Goal: Information Seeking & Learning: Check status

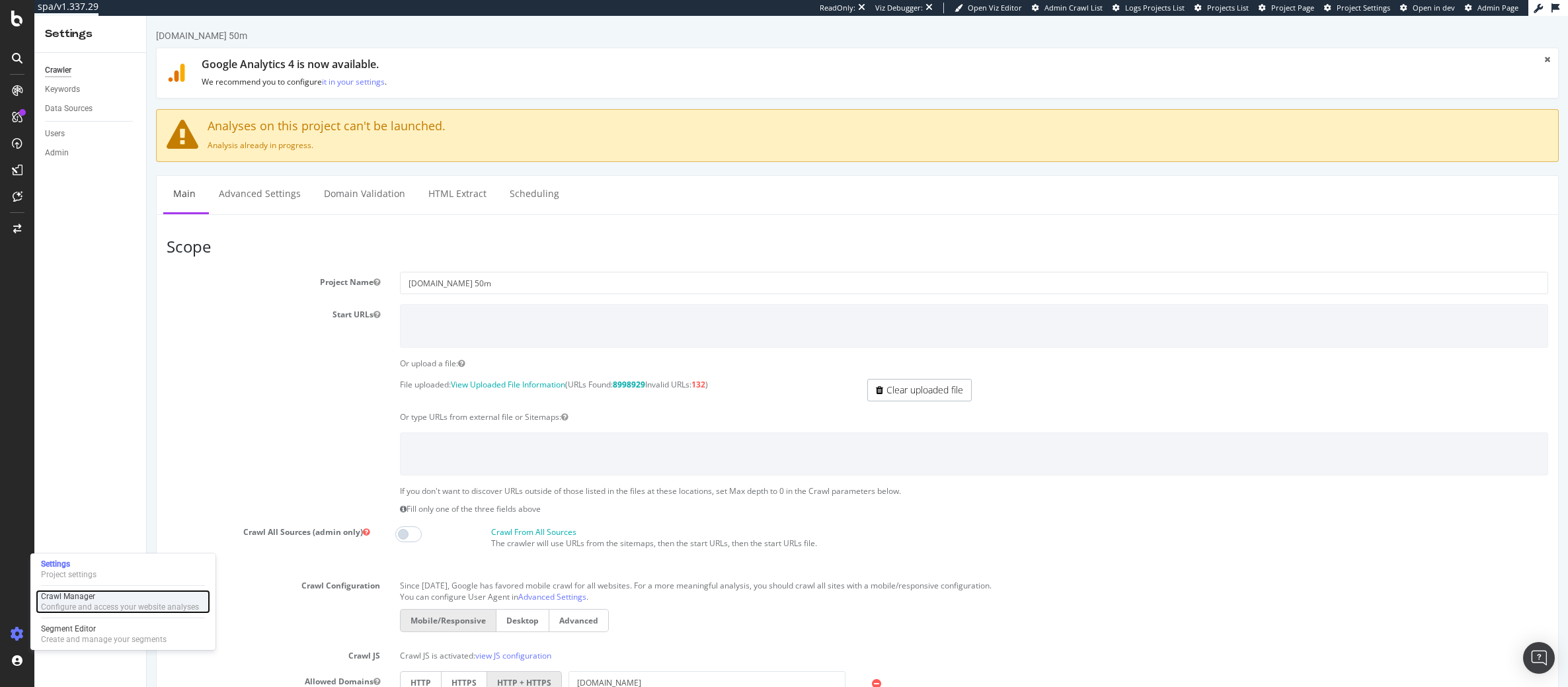
click at [67, 602] on div "Configure and access your website analyses" at bounding box center [120, 606] width 158 height 10
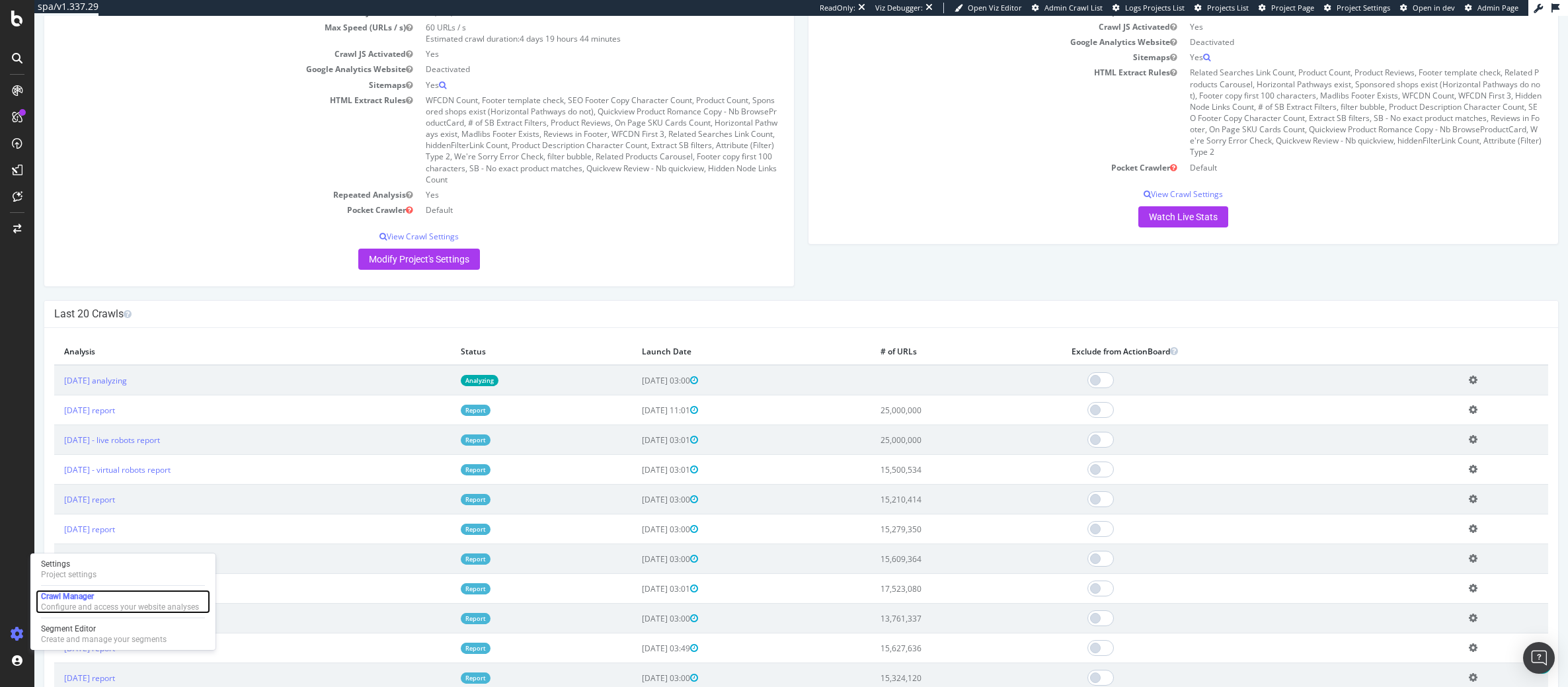
scroll to position [330, 0]
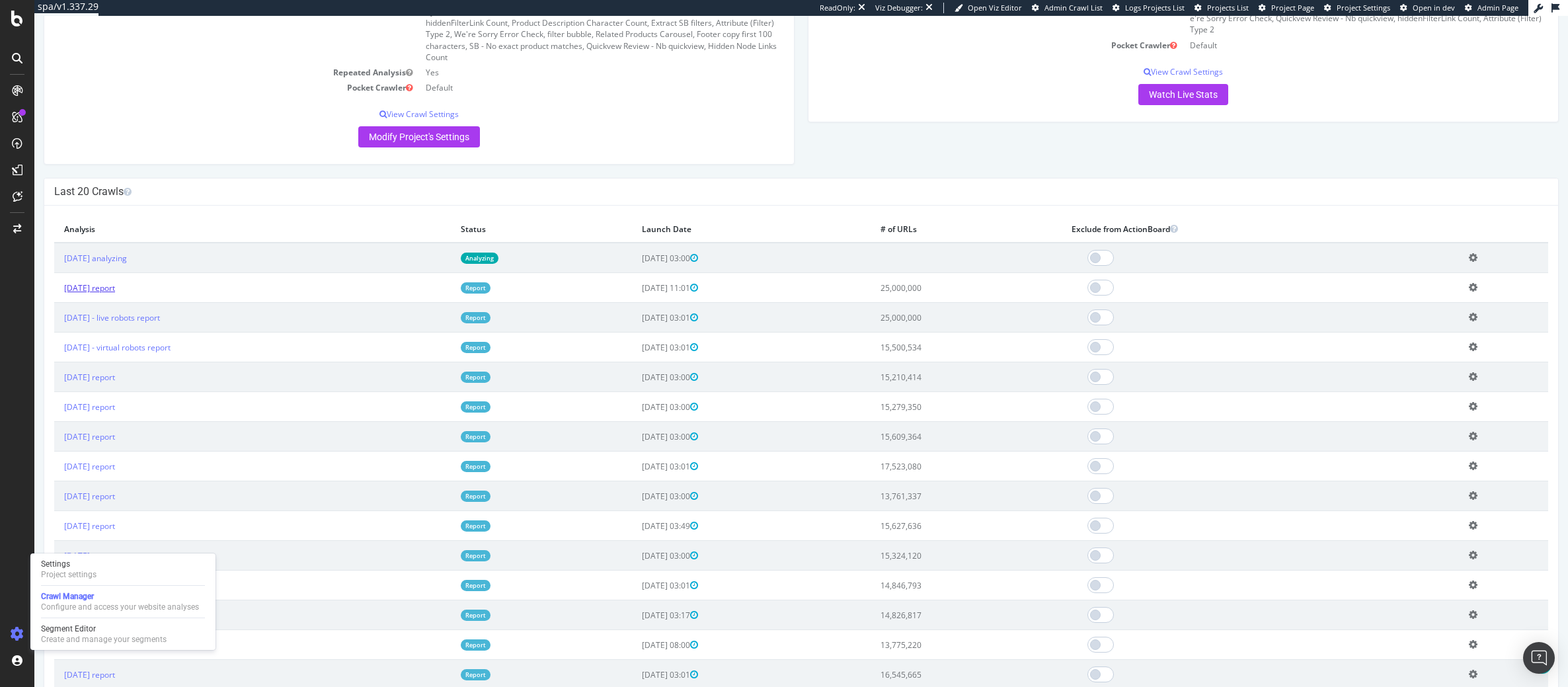
click at [115, 287] on link "[DATE] report" at bounding box center [89, 288] width 51 height 11
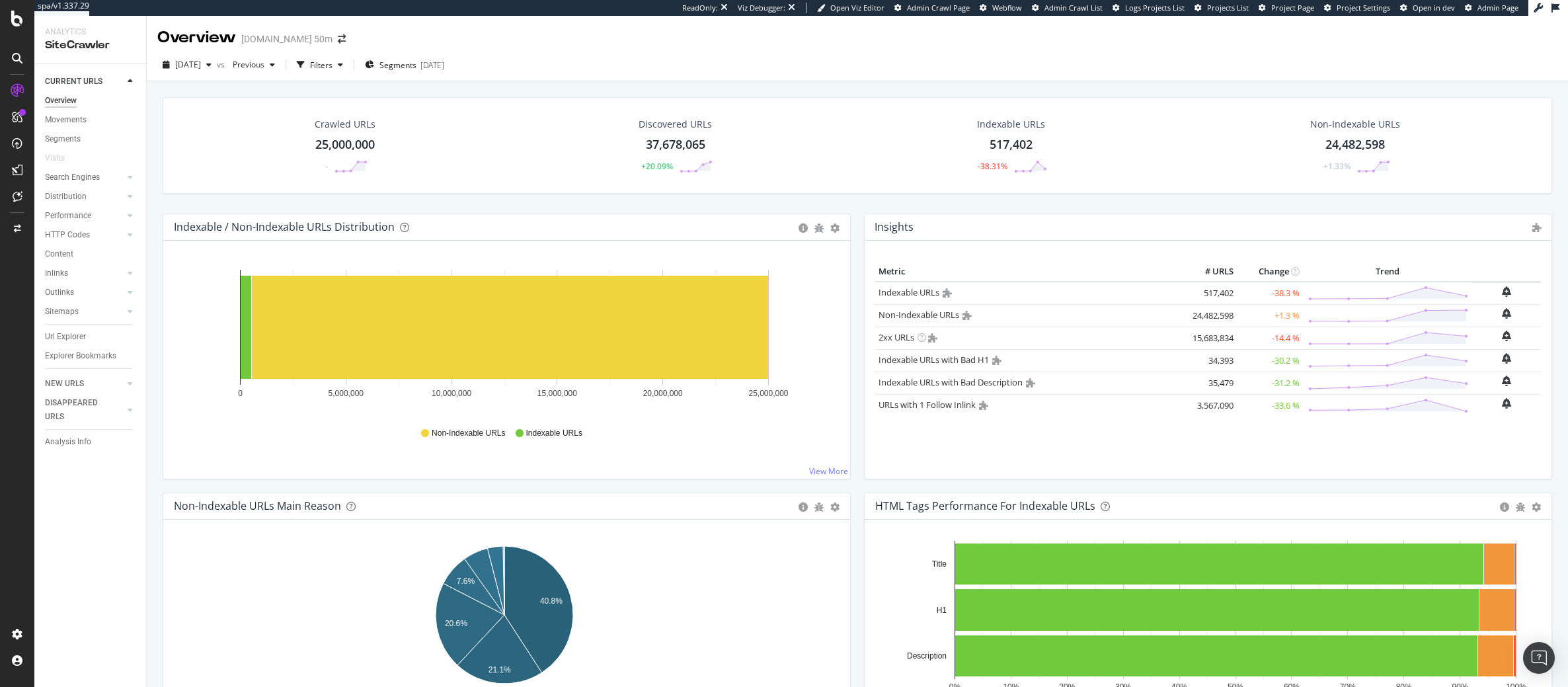
click at [77, 452] on div "CURRENT URLS Overview Movements Segments Visits Search Engines Top Charts Segme…" at bounding box center [90, 375] width 112 height 622
click at [73, 441] on div "Analysis Info" at bounding box center [68, 441] width 46 height 14
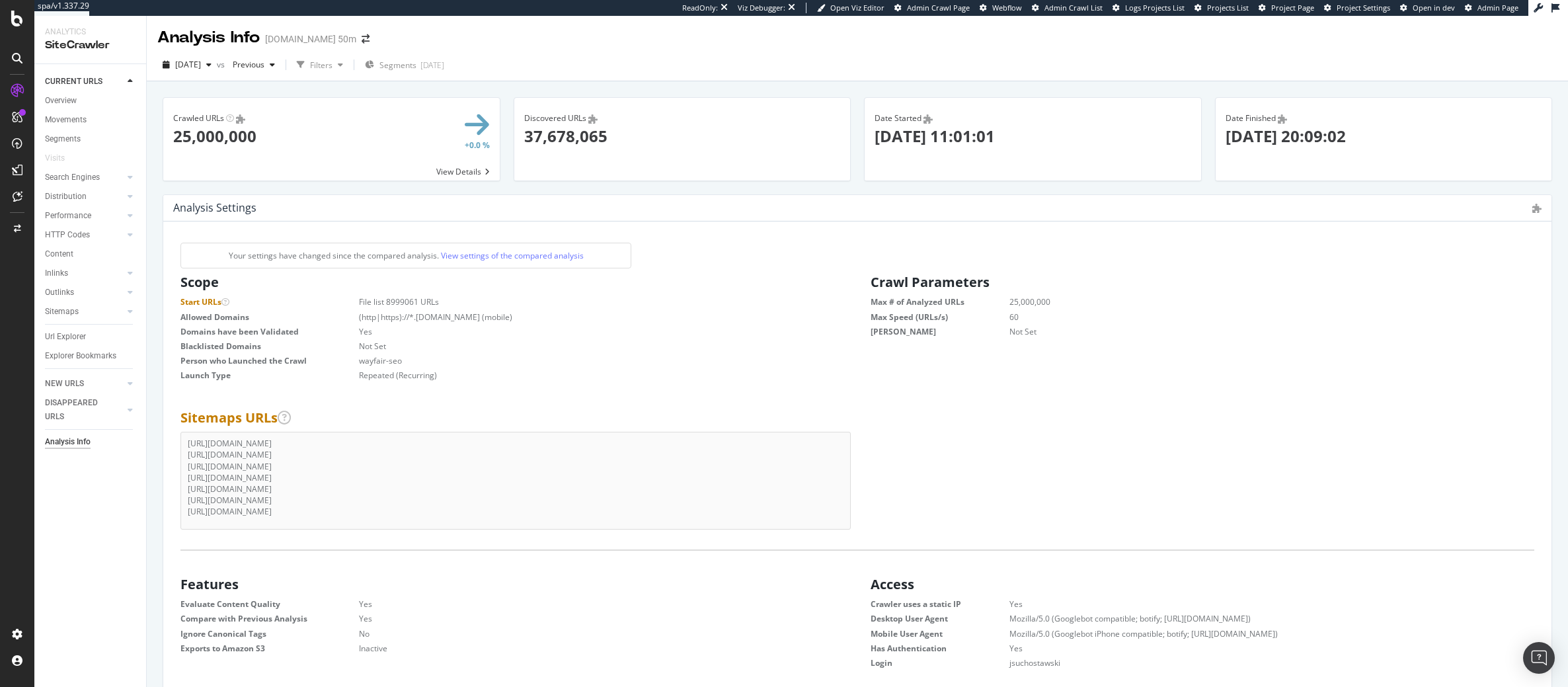
scroll to position [201, 654]
click at [63, 563] on div "Settings" at bounding box center [69, 563] width 56 height 10
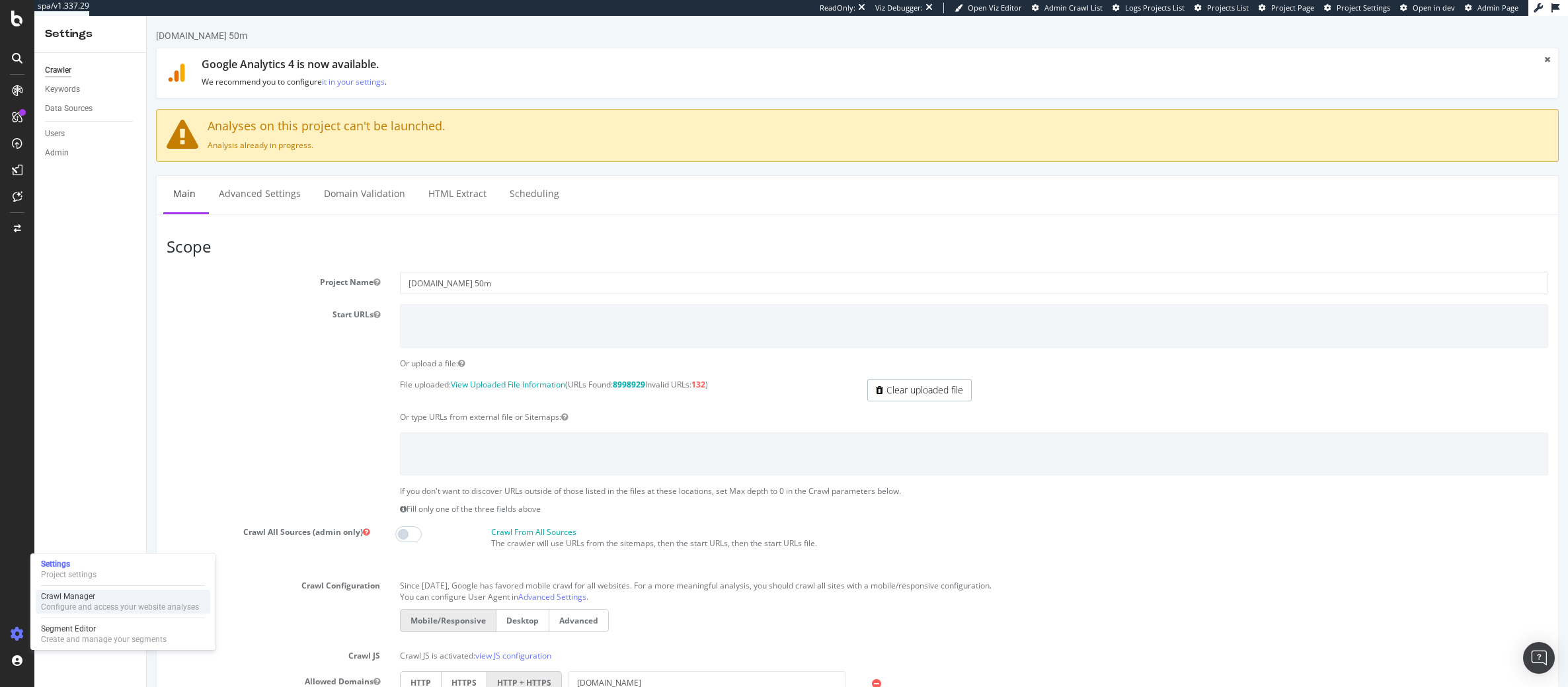
click at [77, 598] on div "Crawl Manager" at bounding box center [120, 596] width 158 height 10
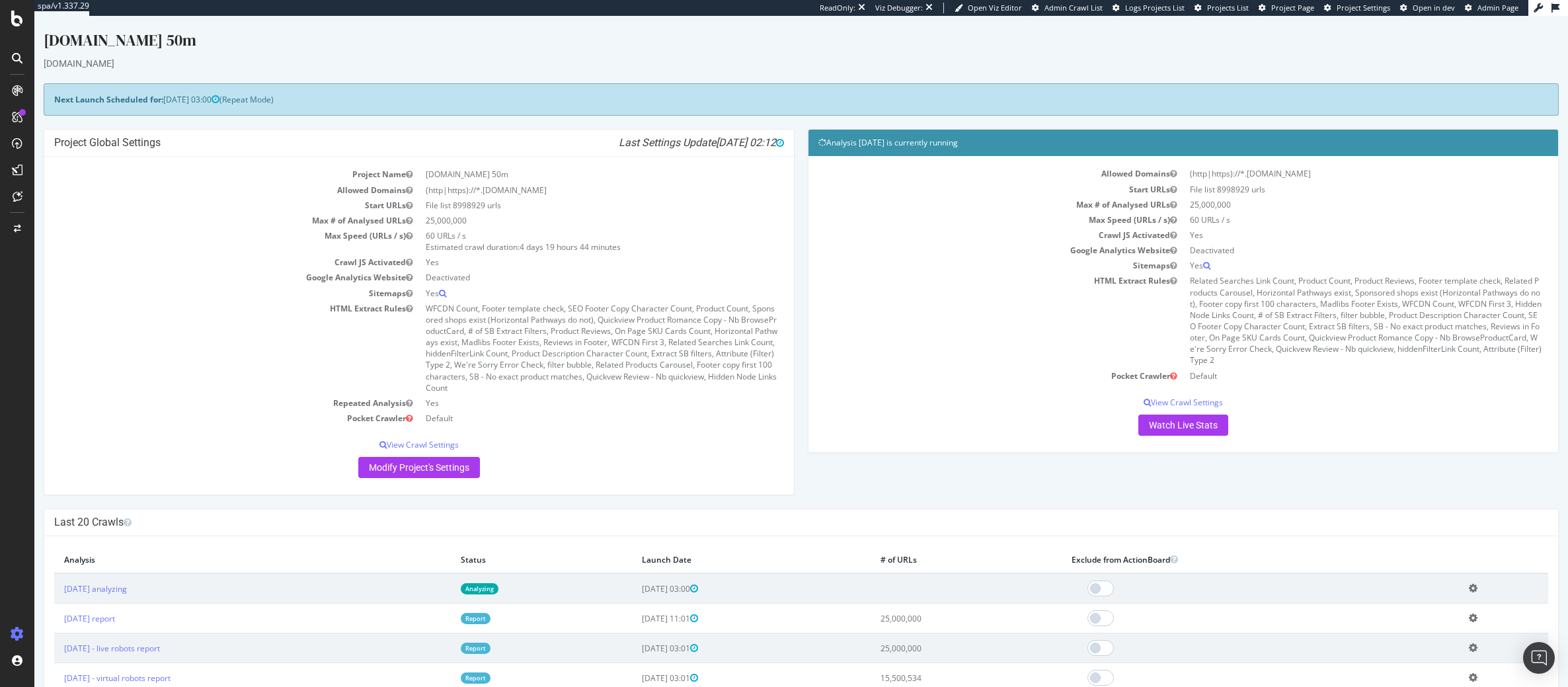
click at [1475, 617] on icon at bounding box center [1473, 618] width 9 height 10
click at [1431, 635] on link "Add name" at bounding box center [1424, 638] width 106 height 18
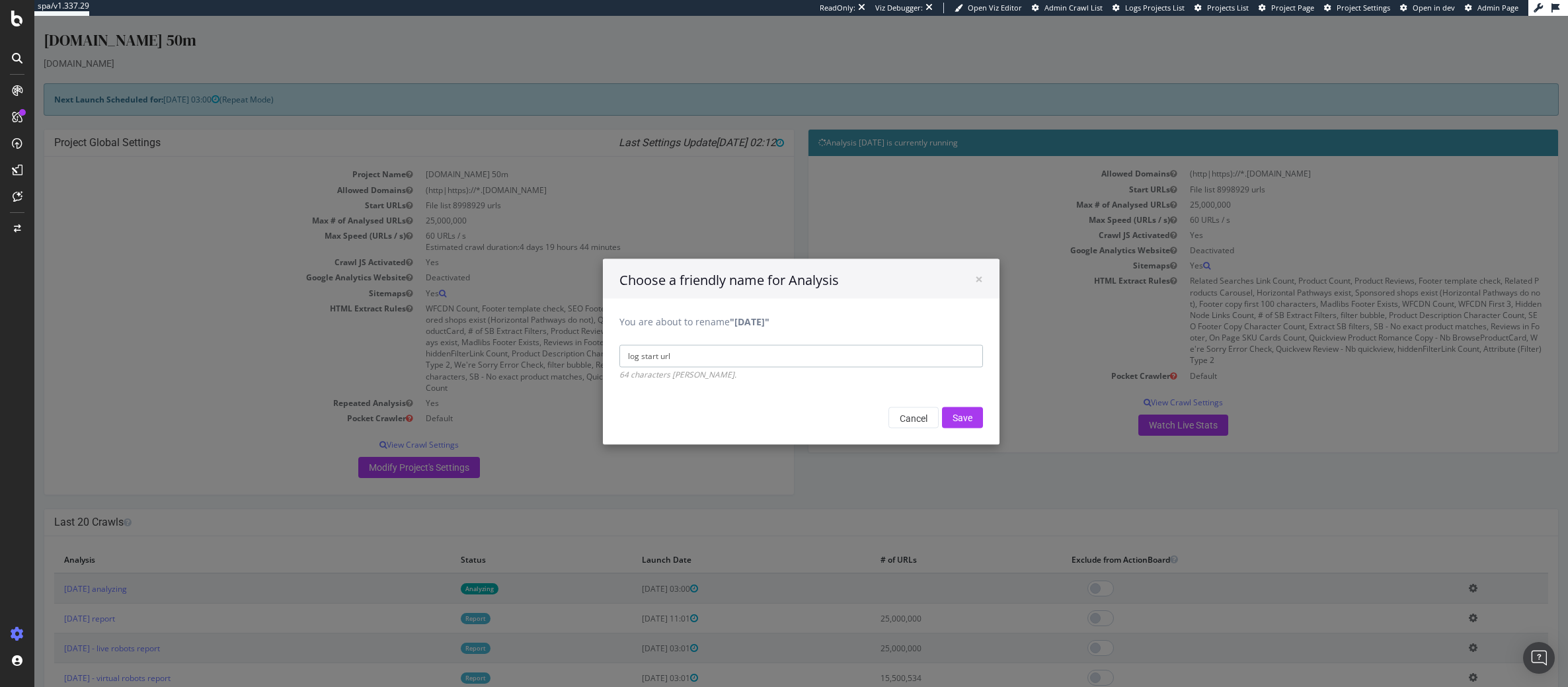
type input "log start urls"
drag, startPoint x: 676, startPoint y: 354, endPoint x: 590, endPoint y: 353, distance: 86.0
click at [590, 353] on div "× Choose a friendly name for Analysis You are about to rename "[DATE]" log star…" at bounding box center [801, 351] width 1534 height 671
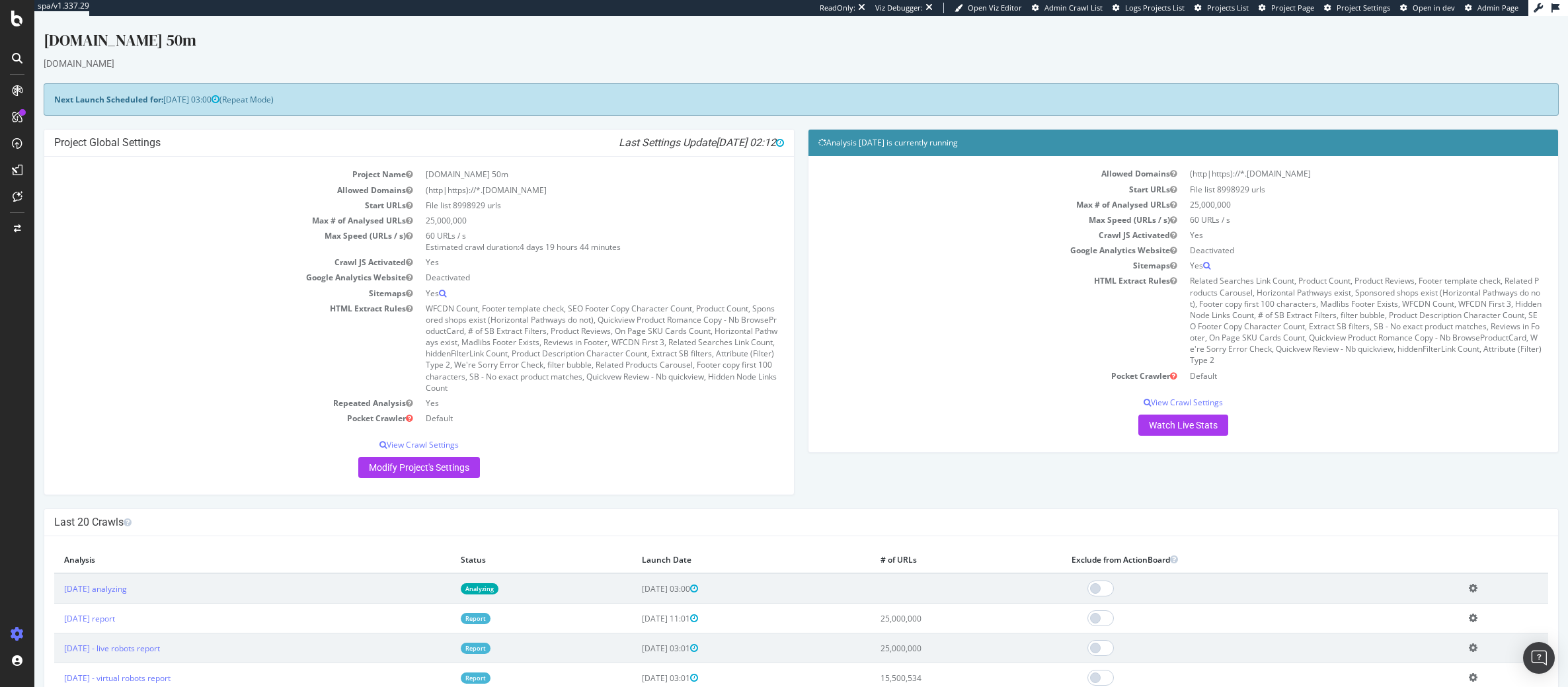
click at [1472, 617] on icon at bounding box center [1473, 618] width 9 height 10
click at [1420, 635] on link "Add name" at bounding box center [1424, 638] width 106 height 18
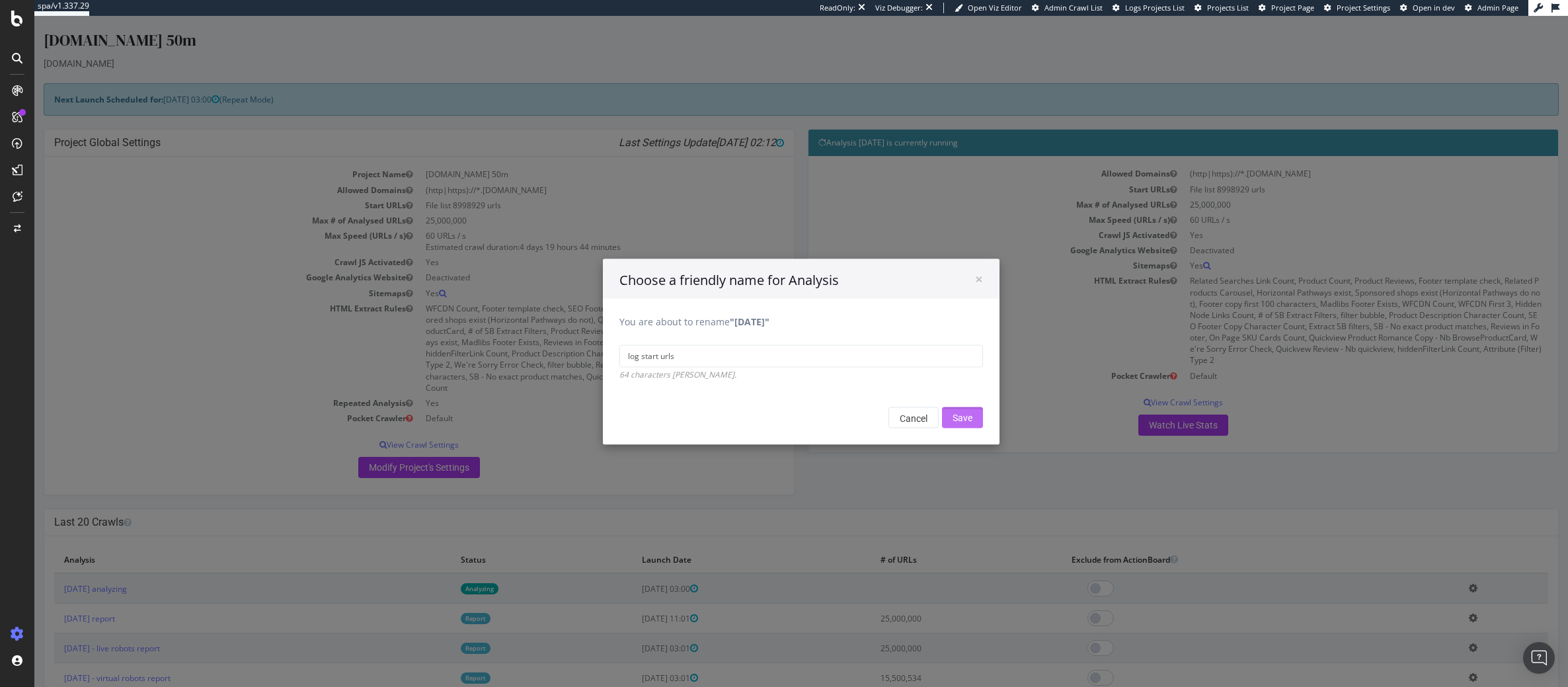
click at [967, 415] on input "Save" at bounding box center [962, 417] width 41 height 22
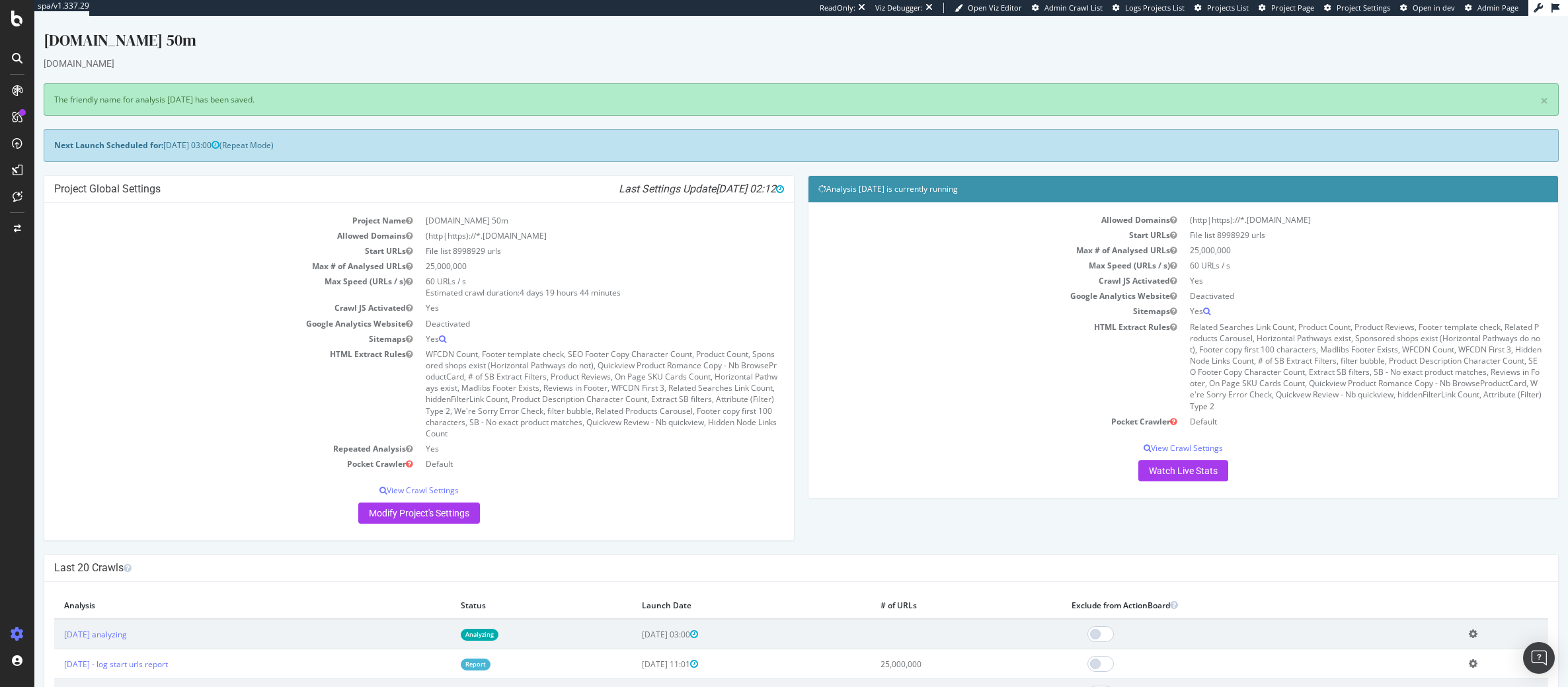
click at [1467, 634] on td "Add name Delete analysis" at bounding box center [1503, 634] width 89 height 30
click at [1469, 634] on icon at bounding box center [1473, 634] width 9 height 10
click at [1441, 651] on link "Add name" at bounding box center [1424, 653] width 106 height 18
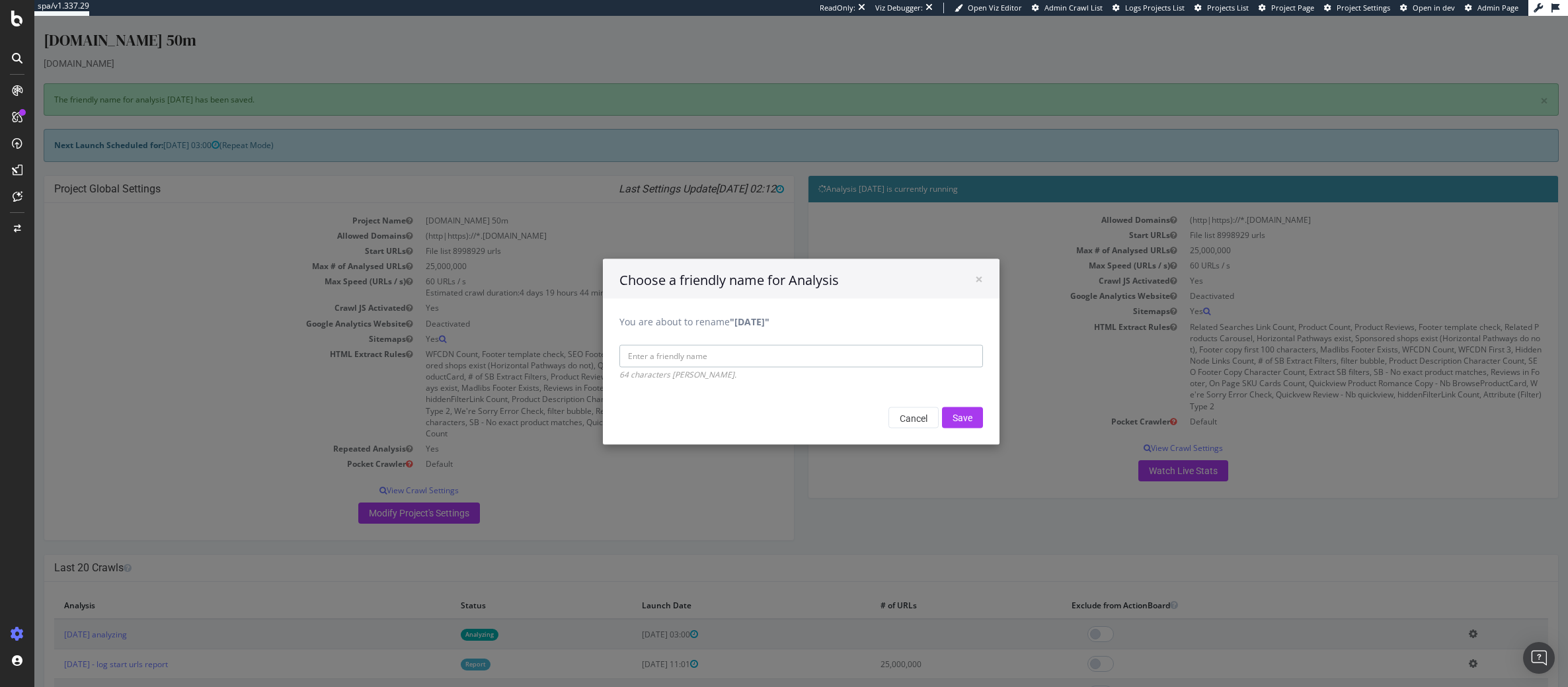
click at [693, 356] on input "You are about to rename "[DATE]"" at bounding box center [801, 356] width 364 height 22
paste input "log start urls"
type input "log start urls"
click at [957, 421] on input "Save" at bounding box center [962, 417] width 41 height 22
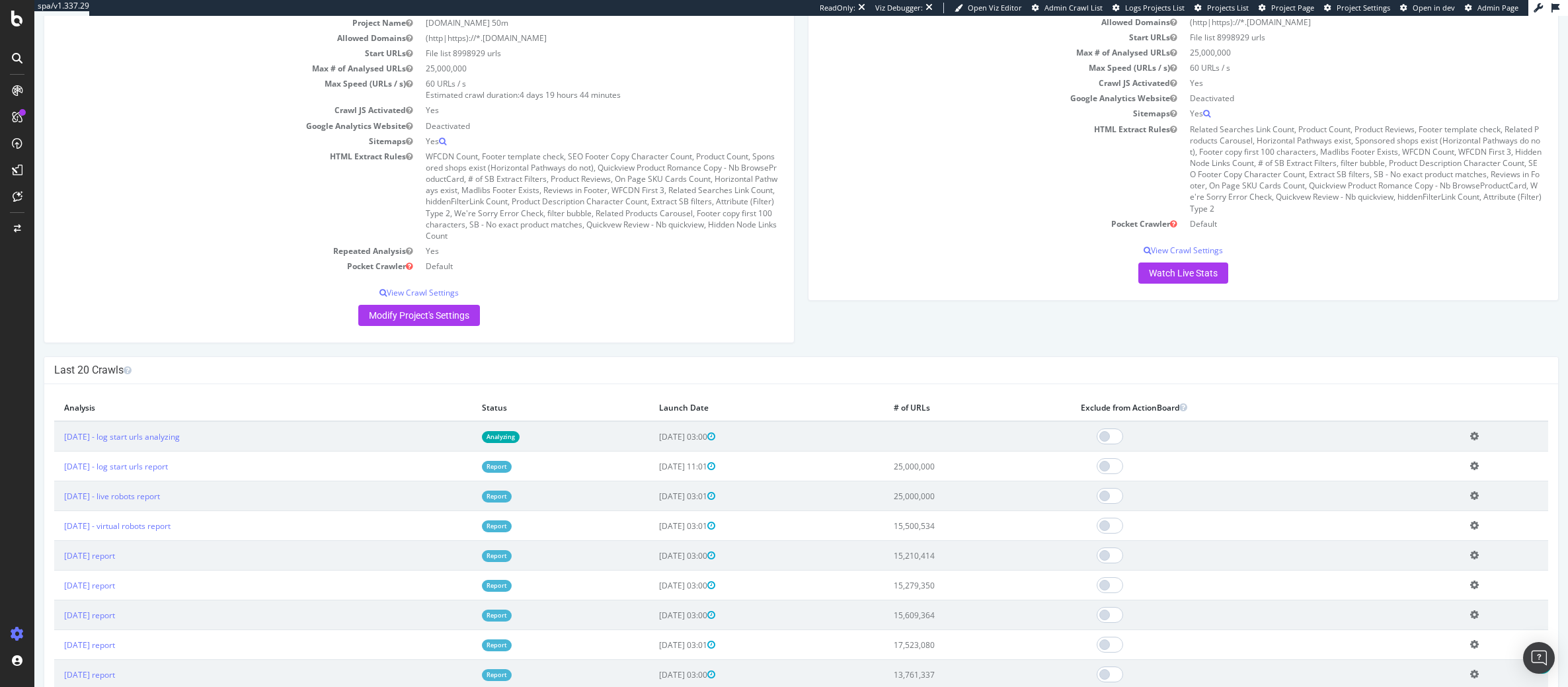
scroll to position [199, 0]
click at [136, 435] on link "[DATE] - log start urls analyzing" at bounding box center [121, 436] width 116 height 11
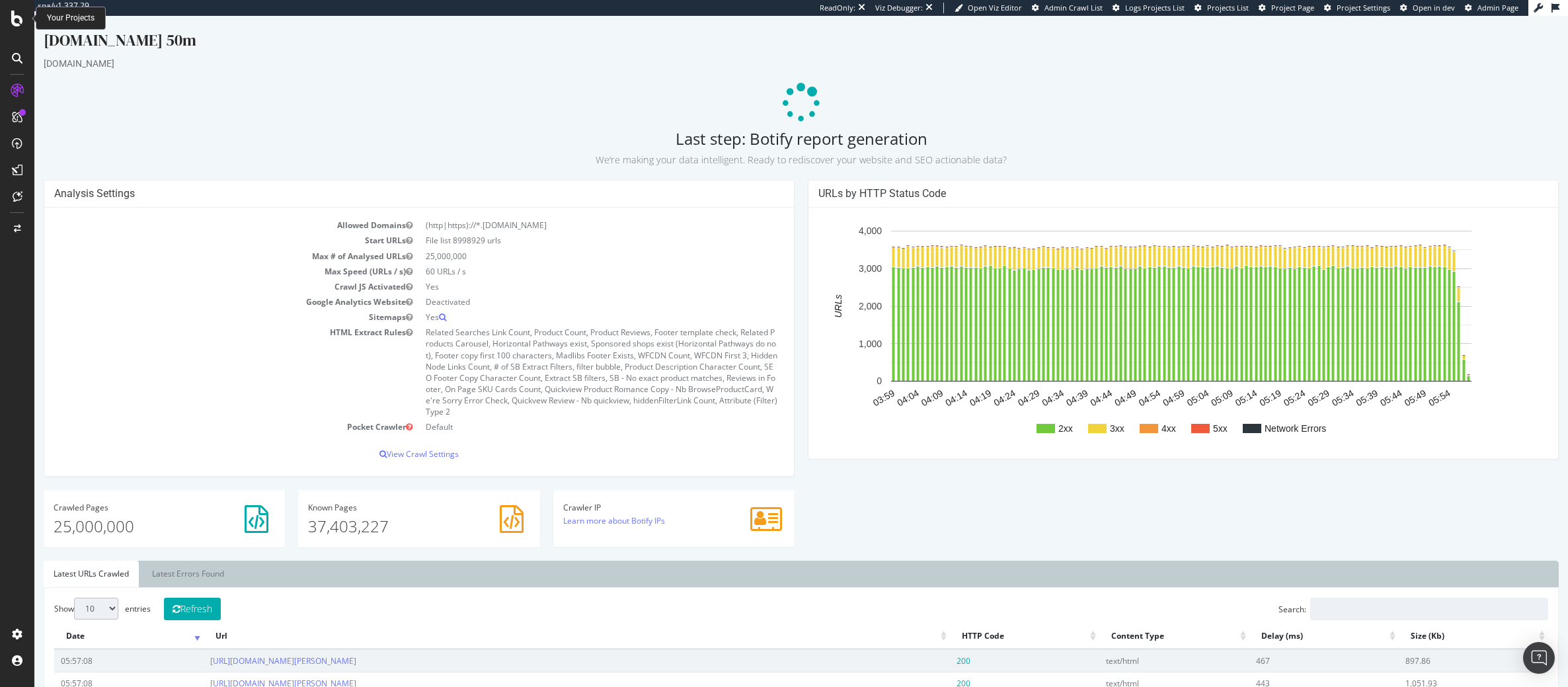
click at [21, 18] on icon at bounding box center [17, 18] width 12 height 16
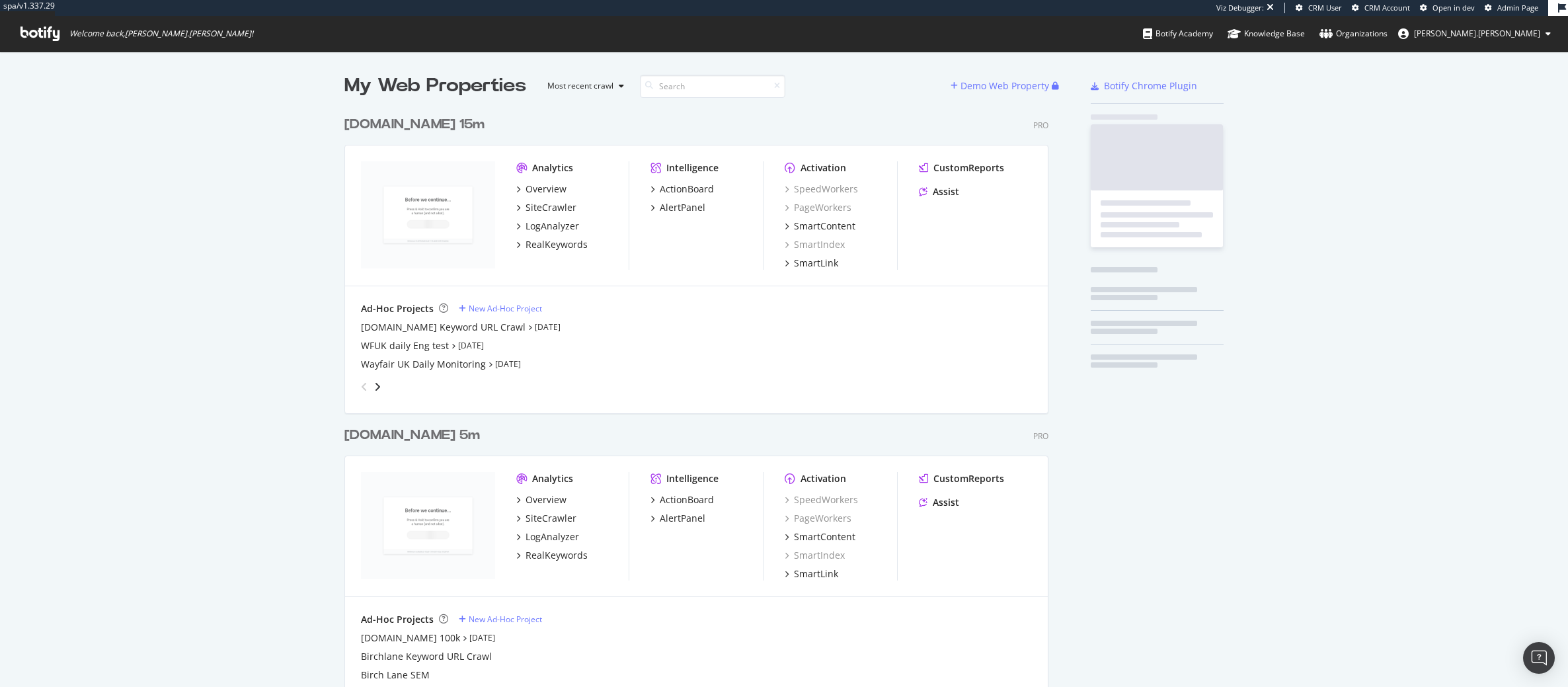
scroll to position [2994, 705]
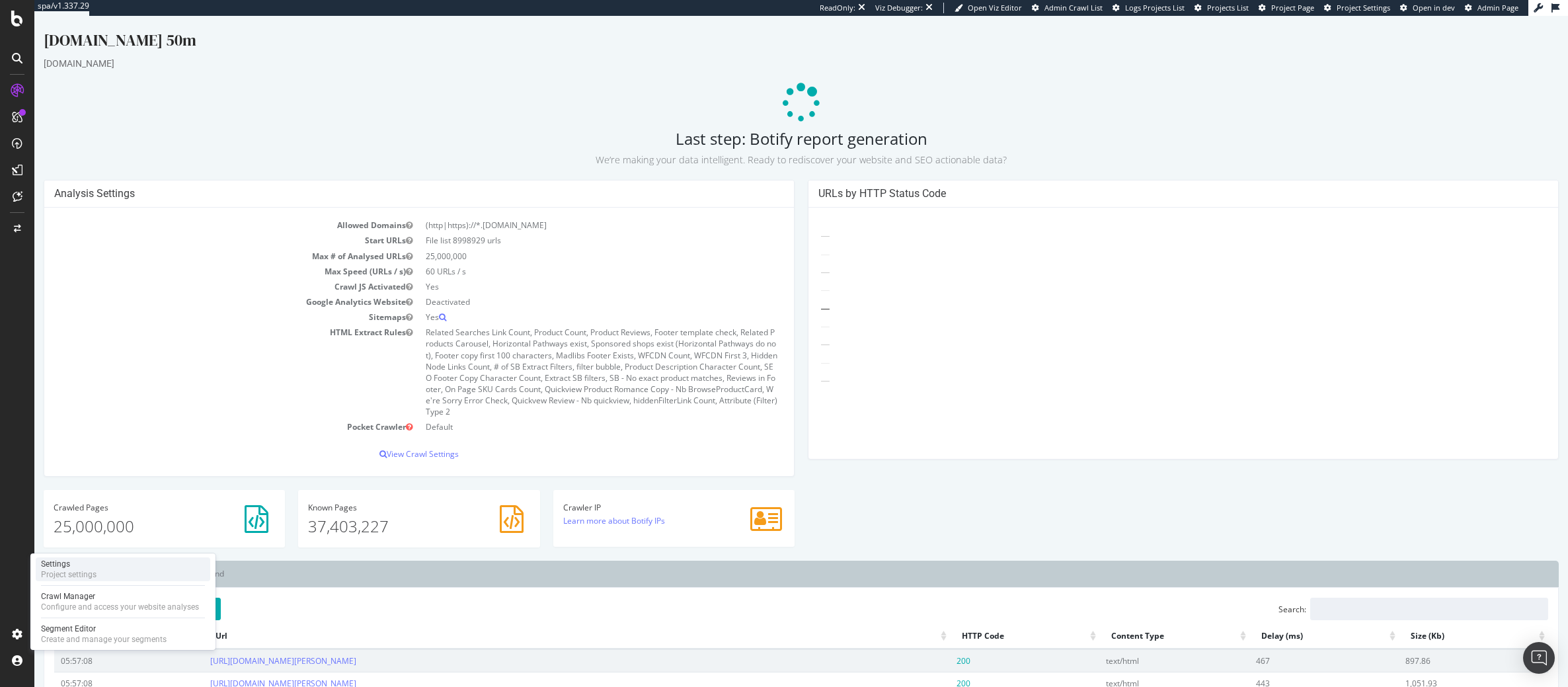
click at [65, 567] on div "Settings" at bounding box center [69, 563] width 56 height 10
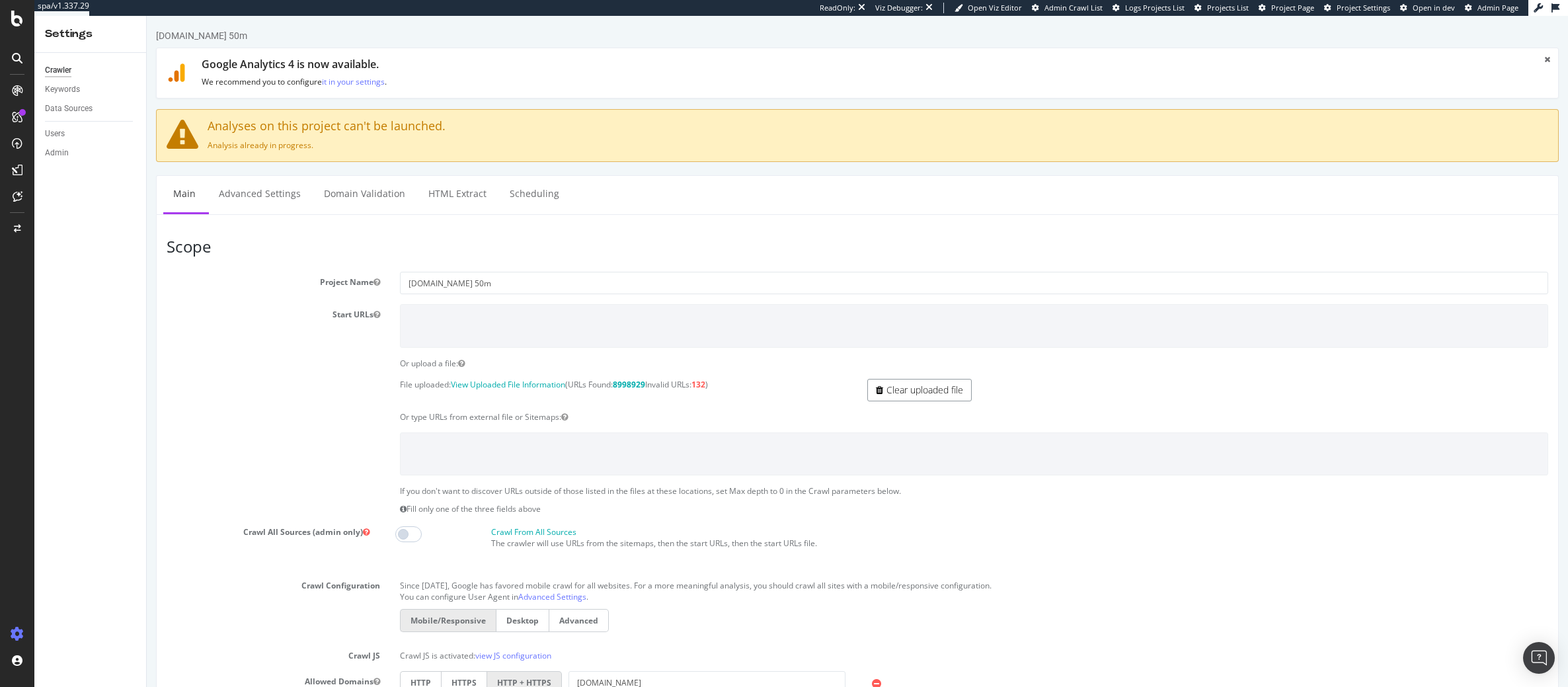
click at [918, 395] on link "Clear uploaded file" at bounding box center [919, 390] width 105 height 22
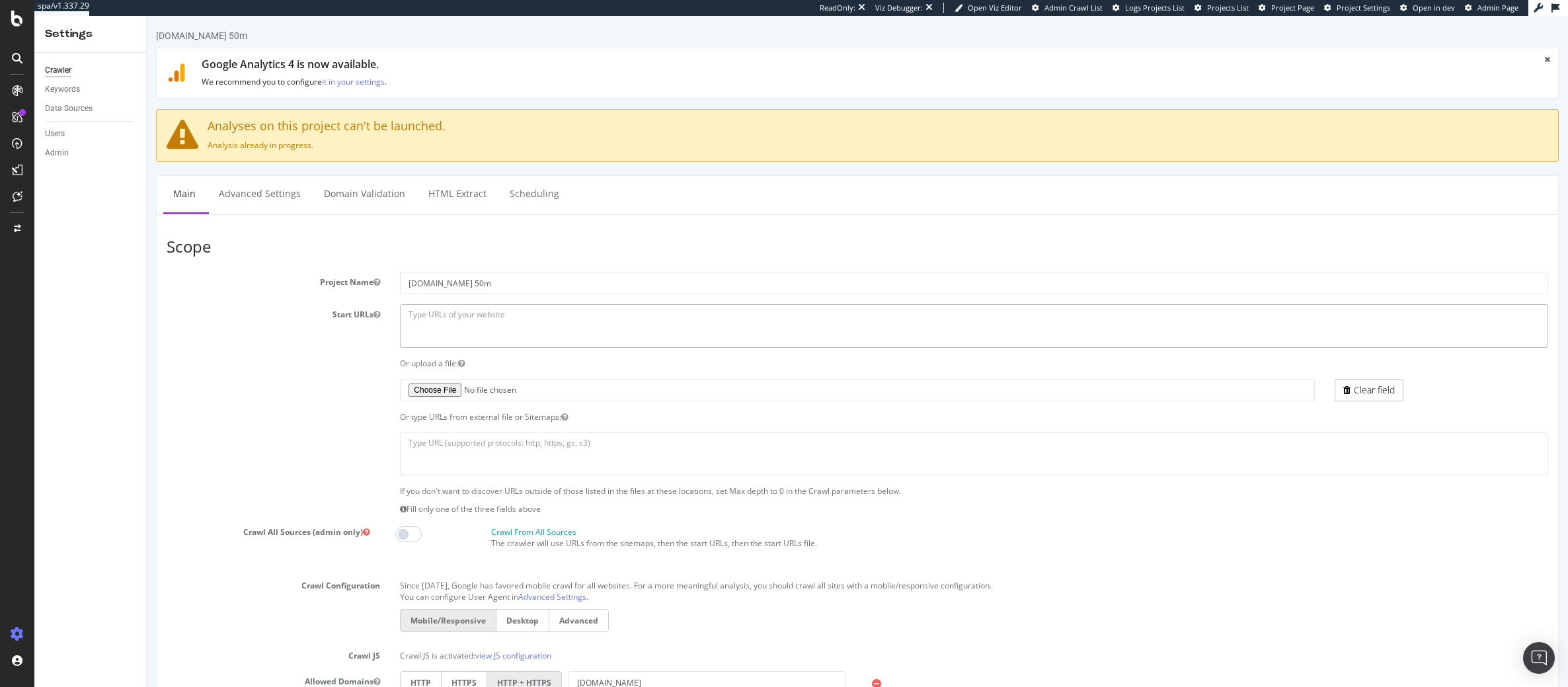
click at [507, 315] on textarea at bounding box center [974, 326] width 1148 height 43
paste textarea "[URL][DOMAIN_NAME]"
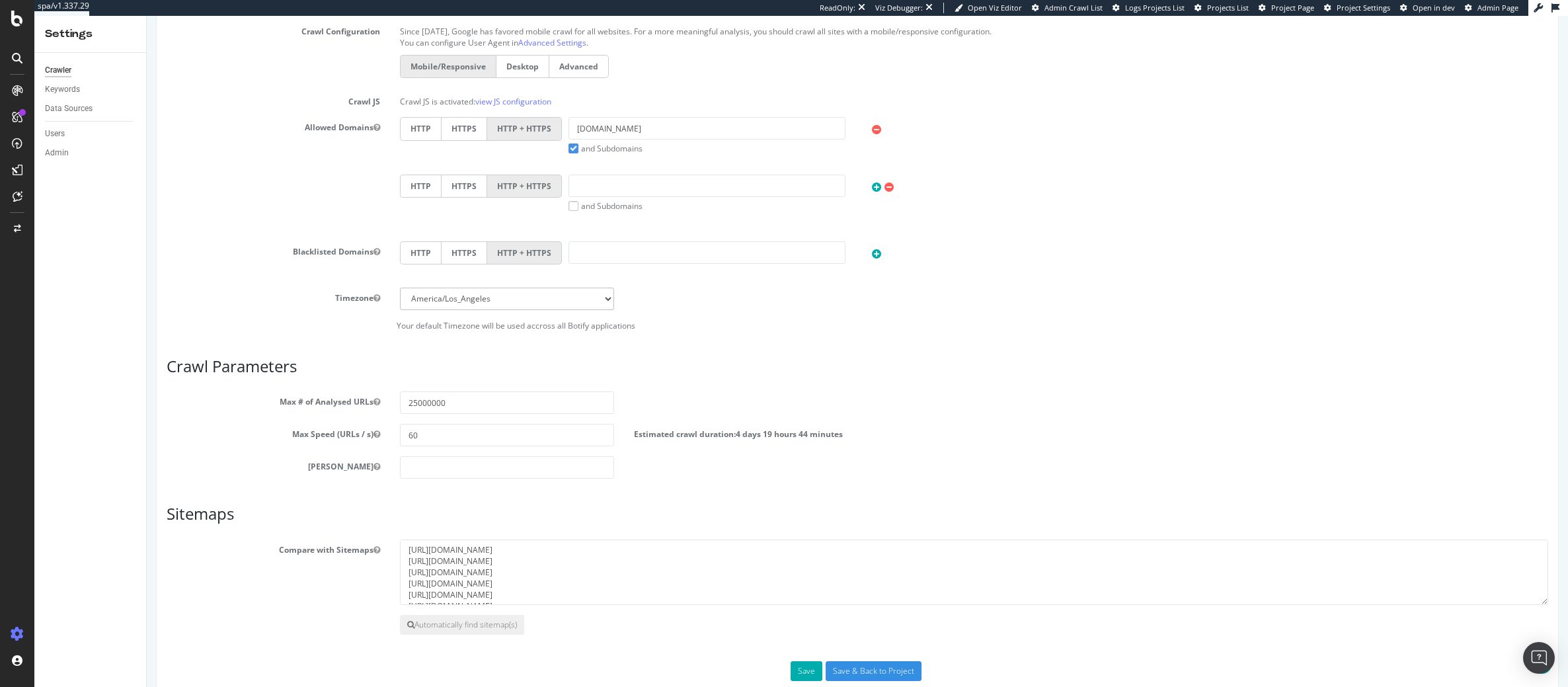
scroll to position [555, 0]
type textarea "[URL][DOMAIN_NAME]"
click at [792, 665] on button "Save" at bounding box center [807, 669] width 32 height 20
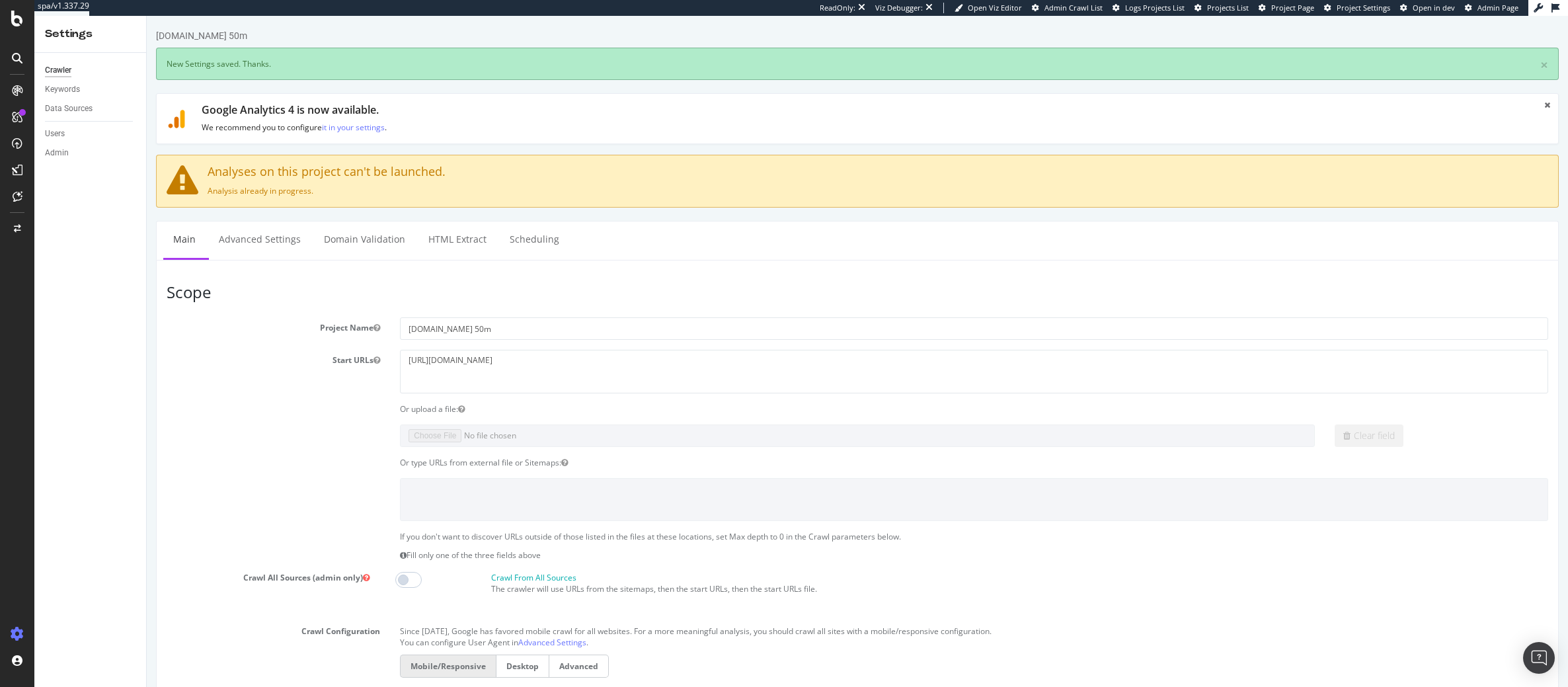
scroll to position [0, 0]
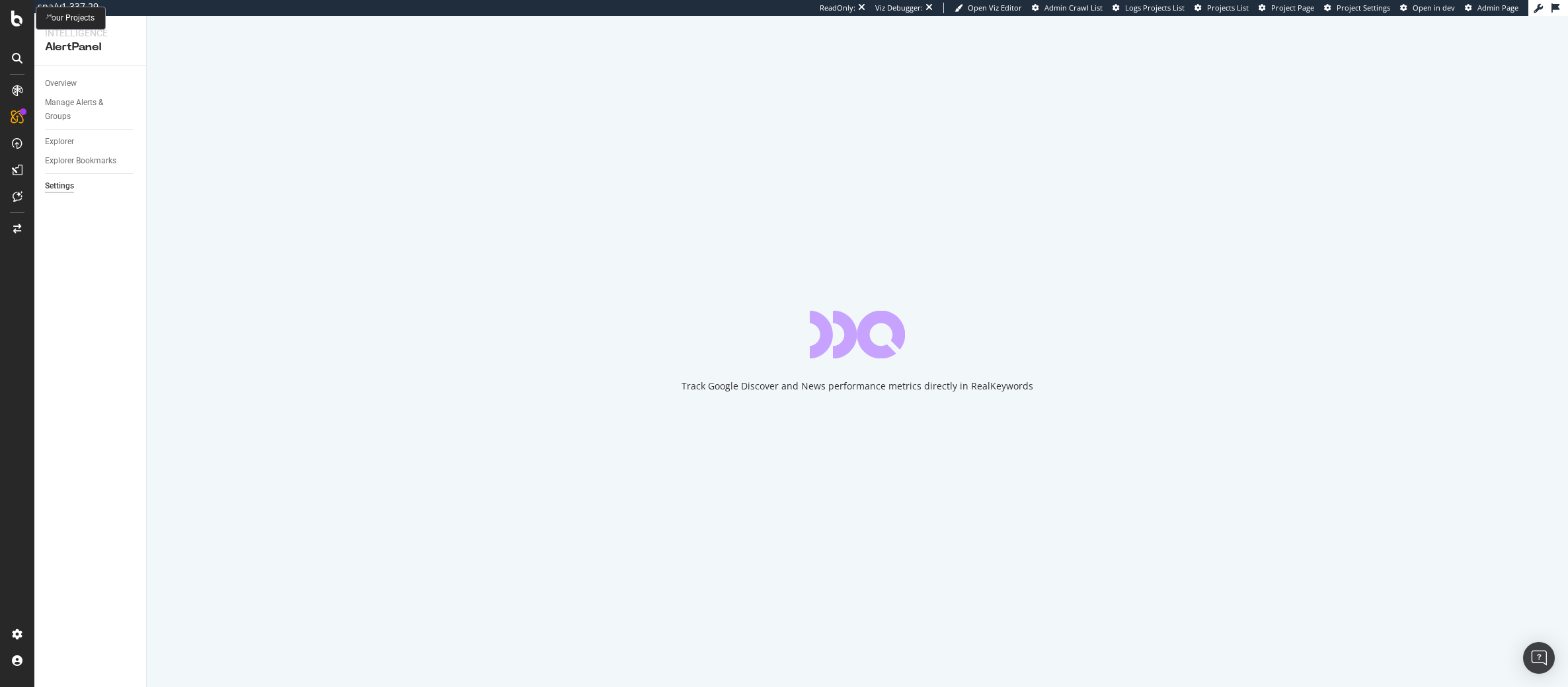
select select "04"
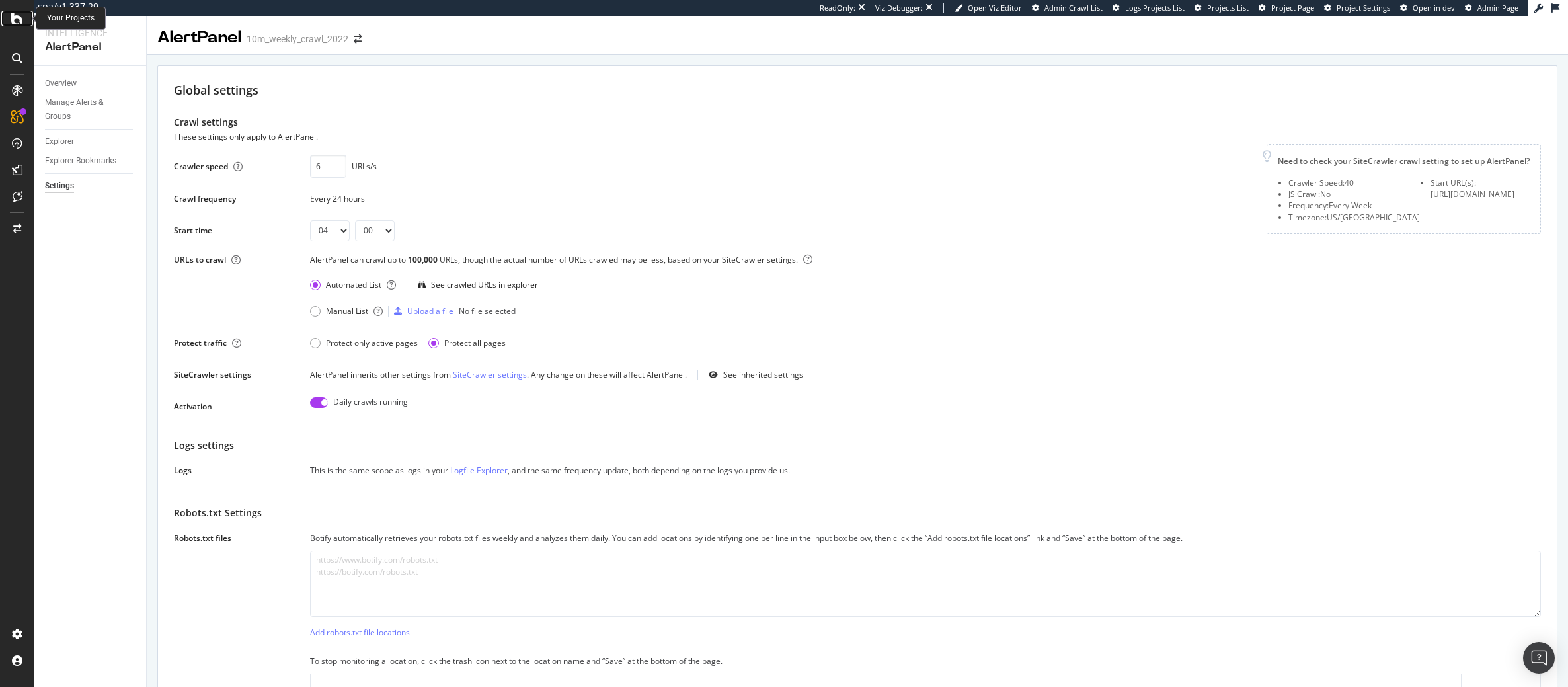
click at [14, 22] on icon at bounding box center [17, 18] width 12 height 16
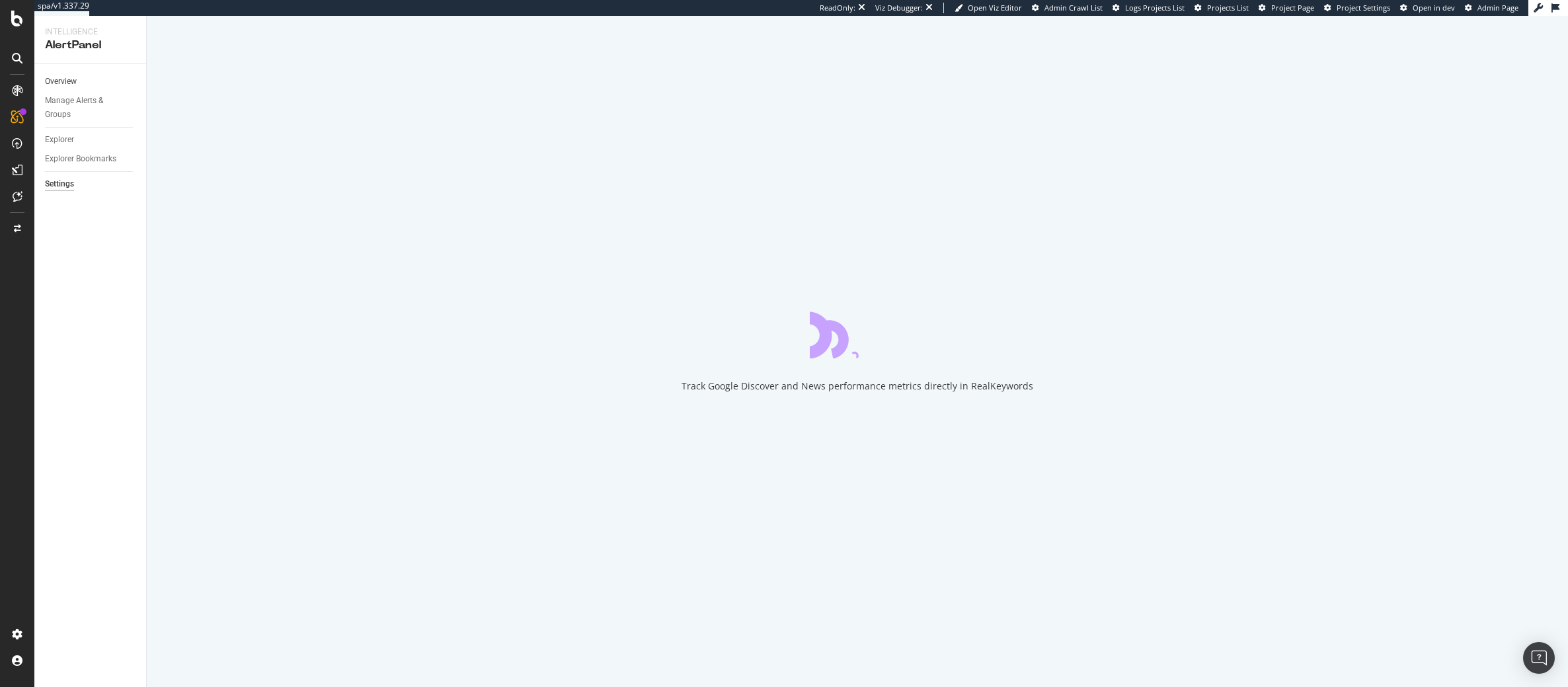
select select "04"
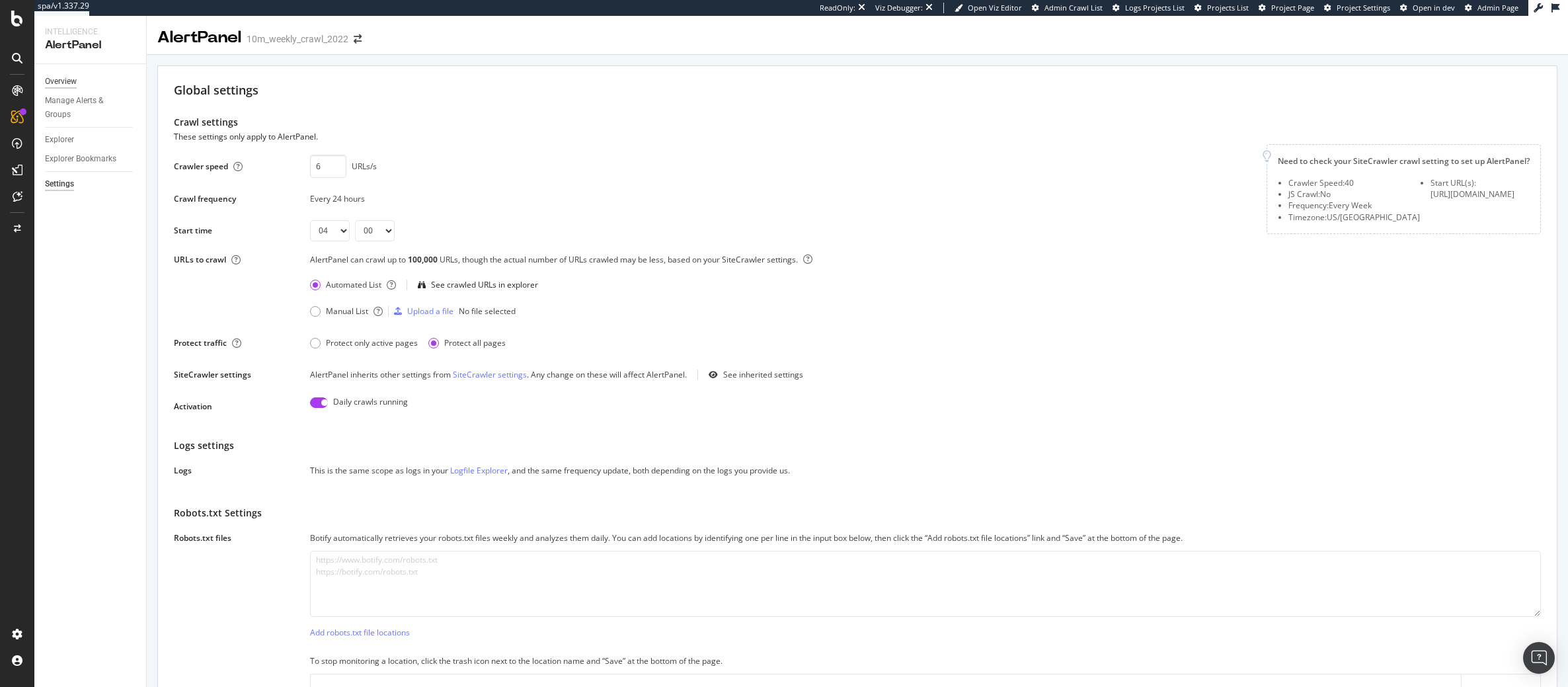
click at [59, 77] on div "Overview" at bounding box center [61, 81] width 32 height 14
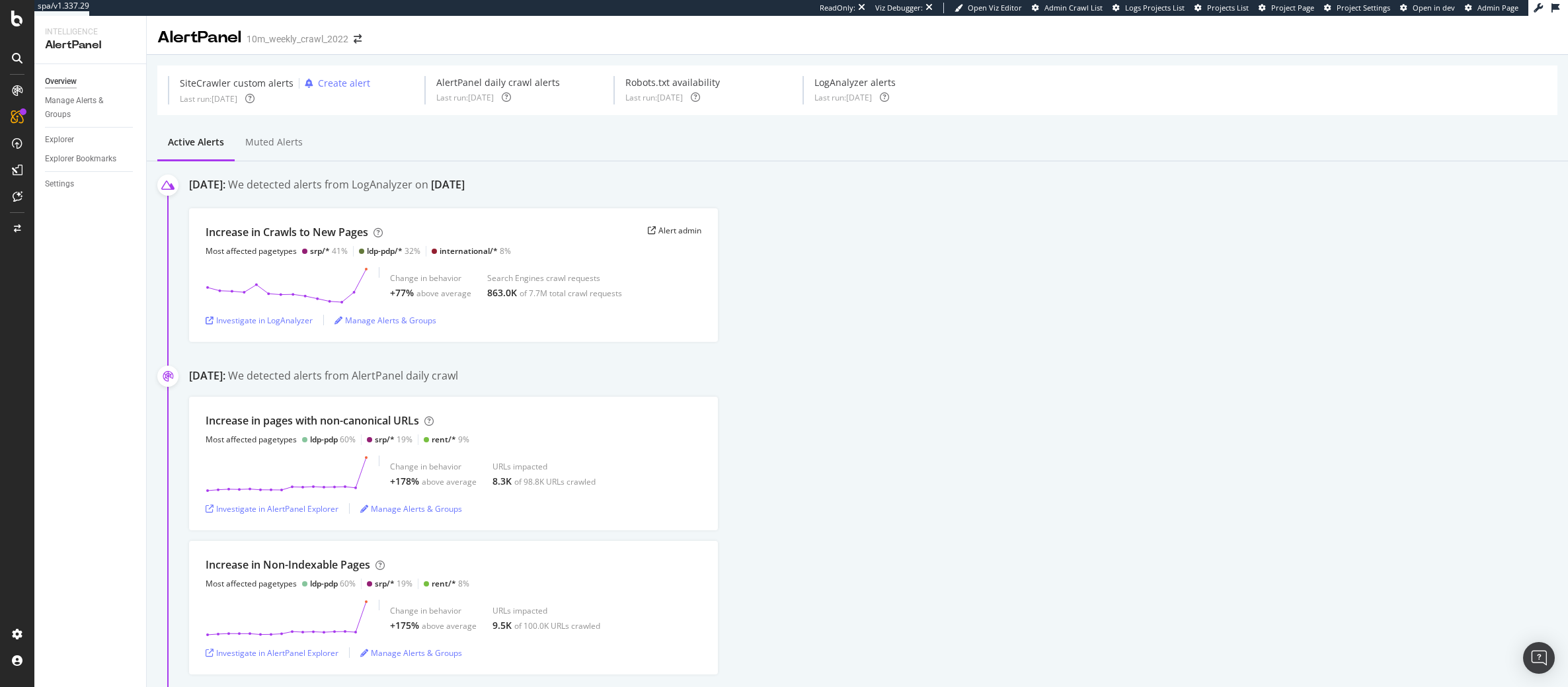
select select "04"
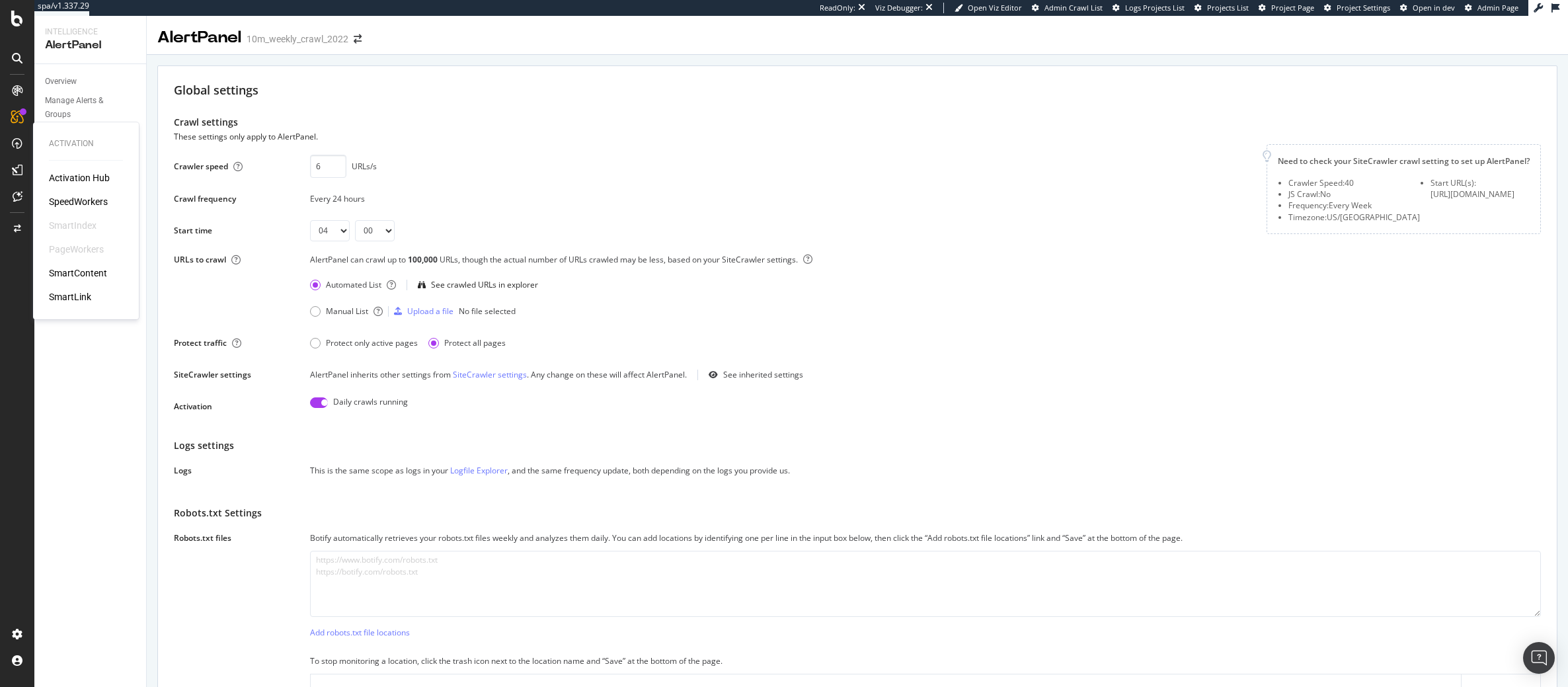
click at [62, 206] on div "SpeedWorkers" at bounding box center [78, 201] width 59 height 14
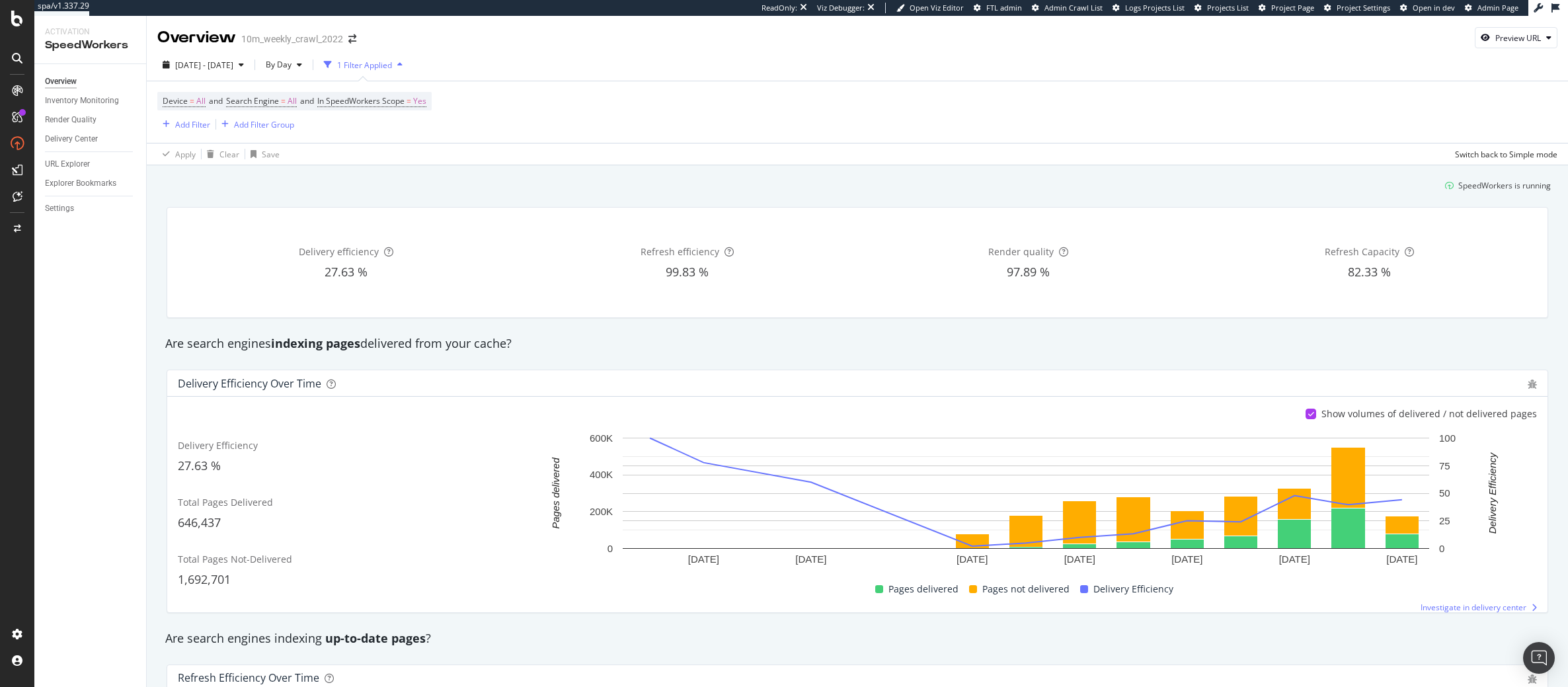
click at [126, 621] on div "Overview Inventory Monitoring Render Quality Delivery Center URL Explorer Explo…" at bounding box center [90, 375] width 112 height 622
click at [85, 98] on div "Inventory Monitoring" at bounding box center [81, 101] width 74 height 14
